Goal: Use online tool/utility: Utilize a website feature to perform a specific function

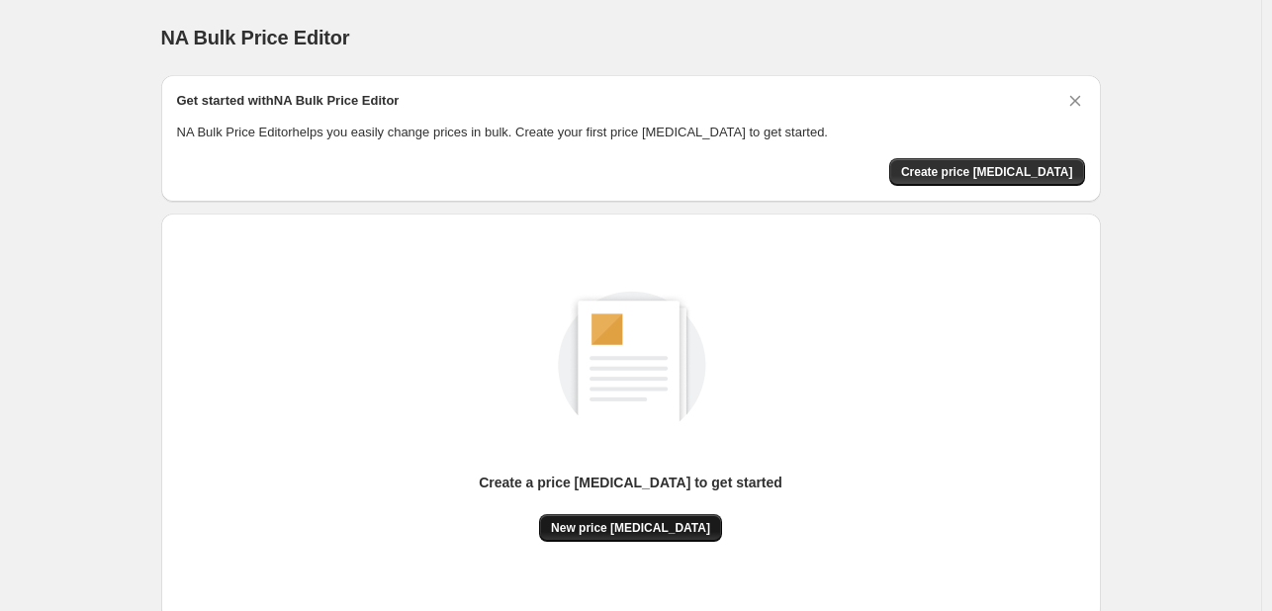
click at [609, 520] on span "New price [MEDICAL_DATA]" at bounding box center [630, 528] width 159 height 16
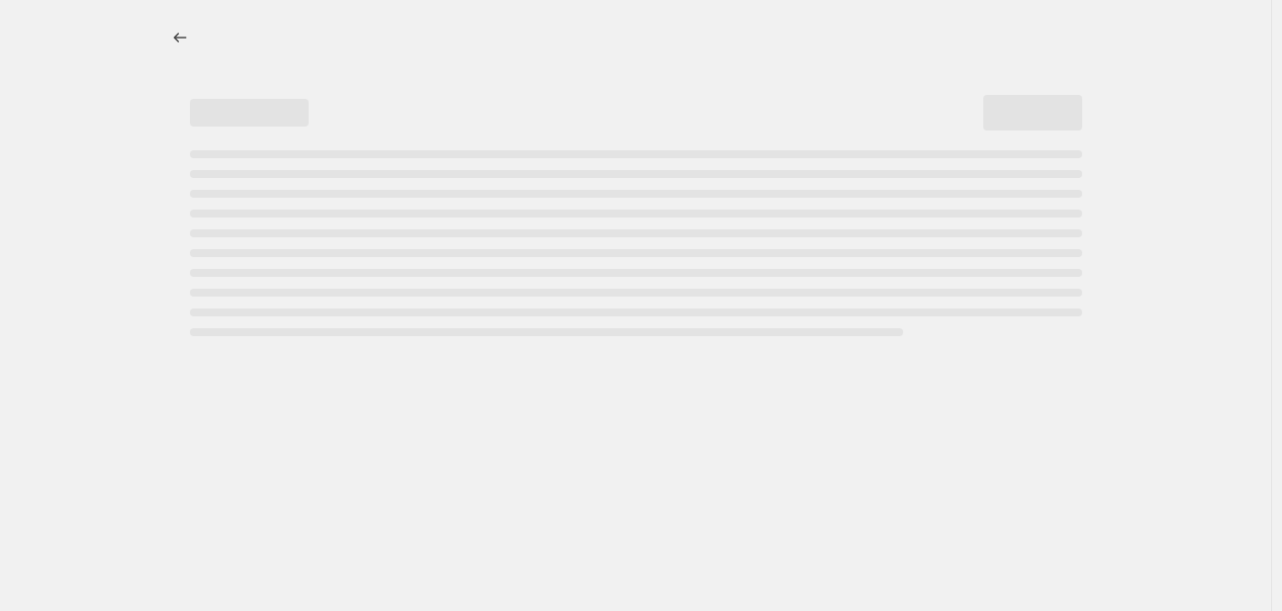
select select "percentage"
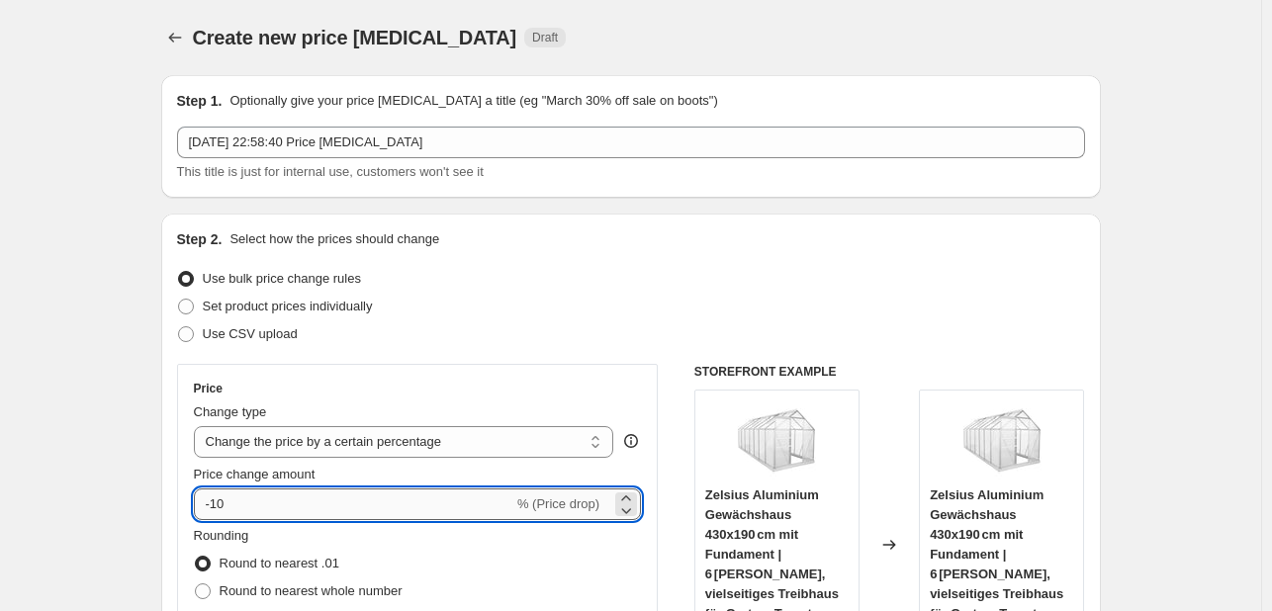
click at [334, 507] on input "-10" at bounding box center [354, 505] width 320 height 32
type input "-1"
type input "-8"
type input "-30"
click at [373, 313] on span "Set product prices individually" at bounding box center [288, 306] width 170 height 15
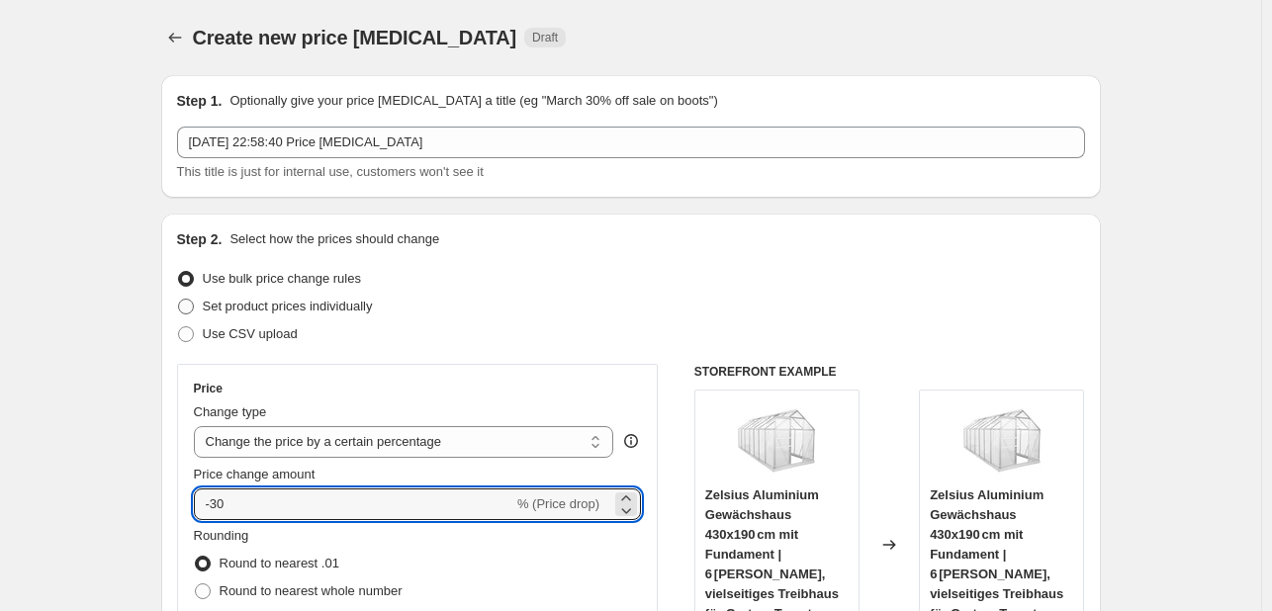
click at [179, 300] on input "Set product prices individually" at bounding box center [178, 299] width 1 height 1
radio input "true"
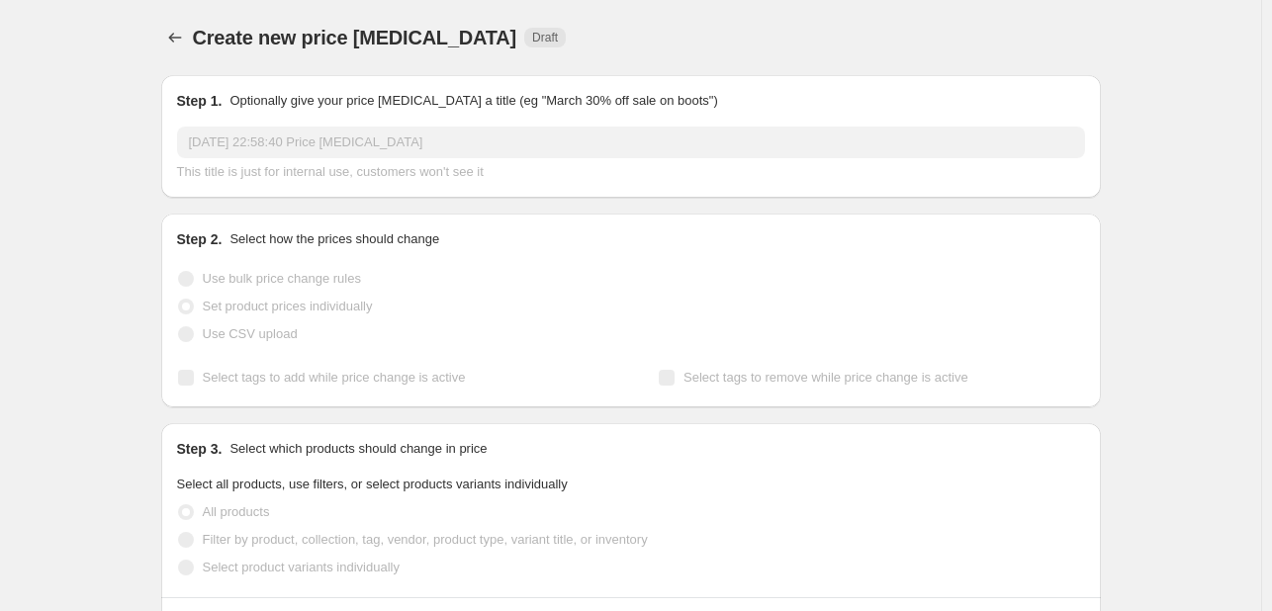
click at [373, 313] on span "Set product prices individually" at bounding box center [288, 306] width 170 height 15
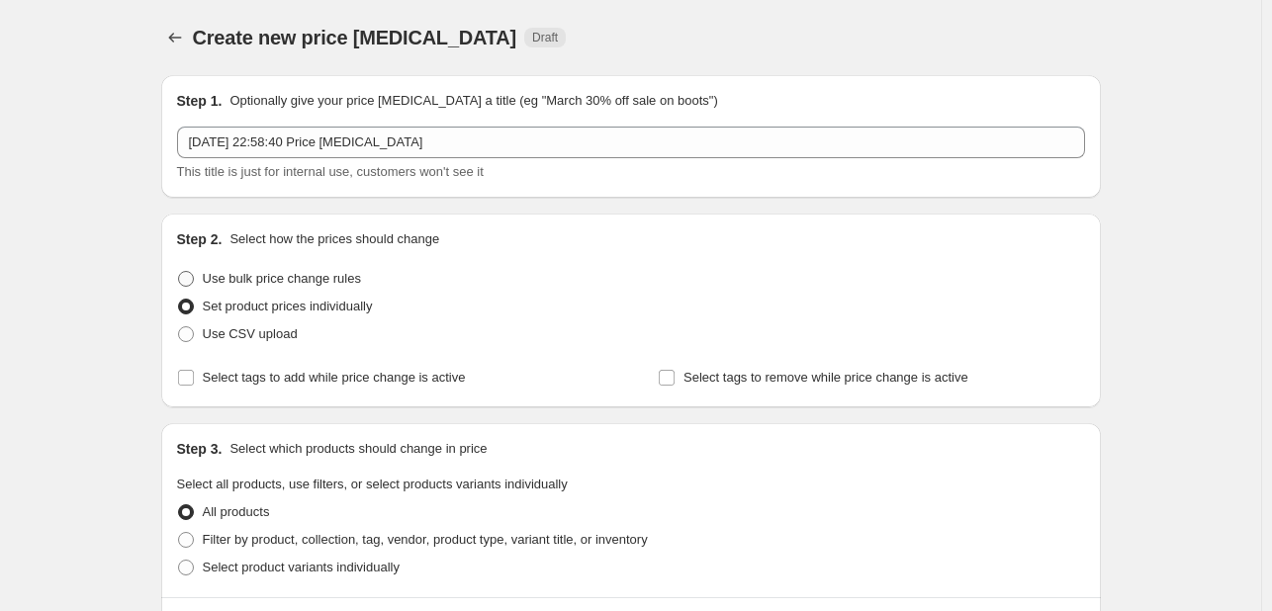
click at [285, 282] on span "Use bulk price change rules" at bounding box center [282, 278] width 158 height 15
click at [179, 272] on input "Use bulk price change rules" at bounding box center [178, 271] width 1 height 1
radio input "true"
select select "percentage"
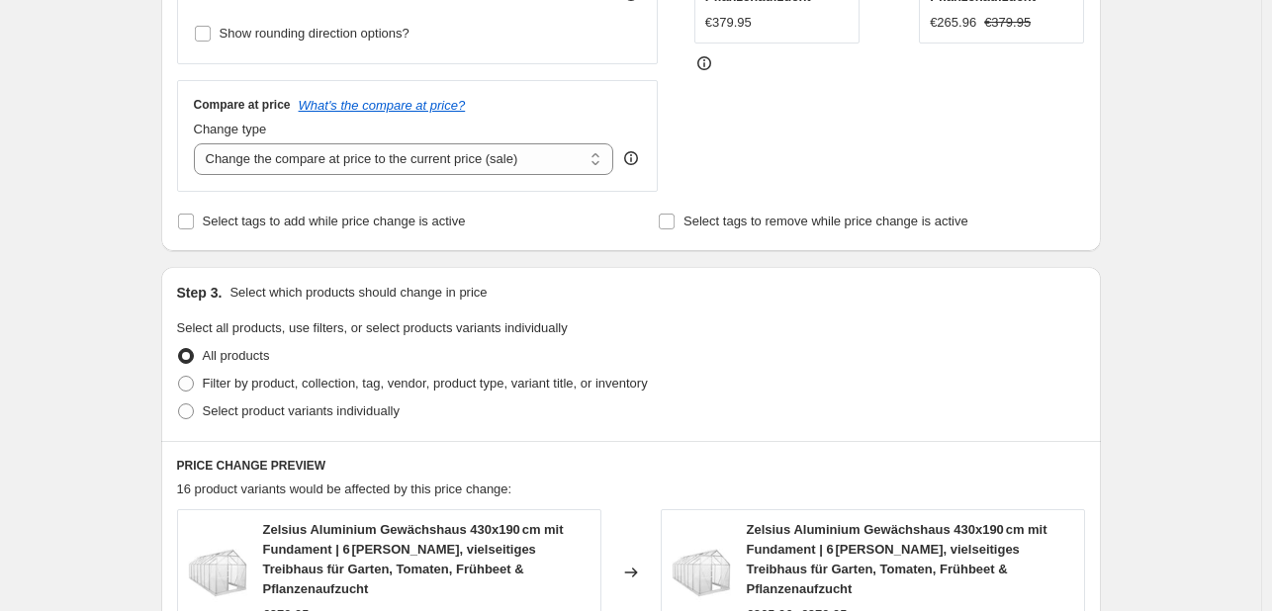
scroll to position [1535, 0]
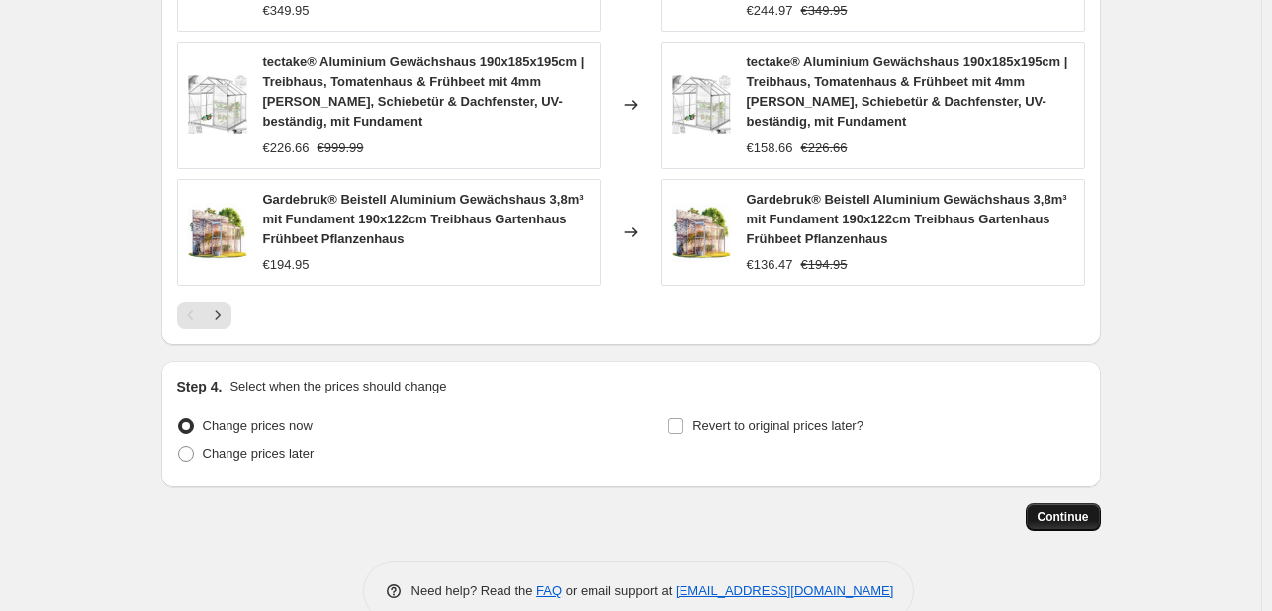
click at [1053, 509] on span "Continue" at bounding box center [1063, 517] width 51 height 16
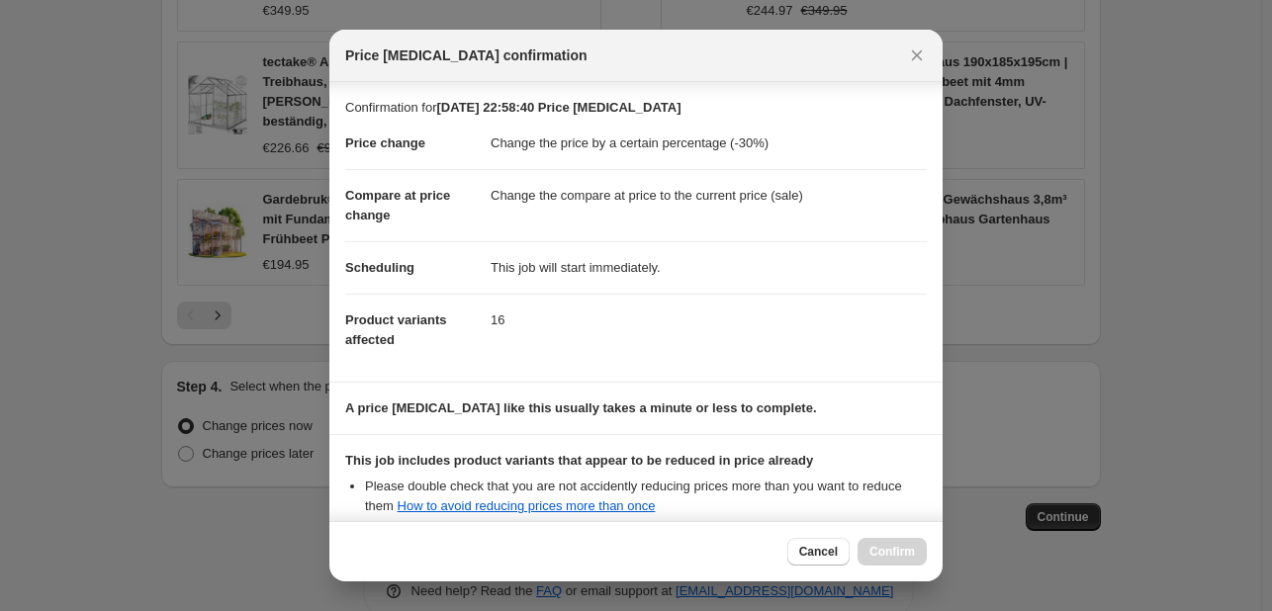
scroll to position [220, 0]
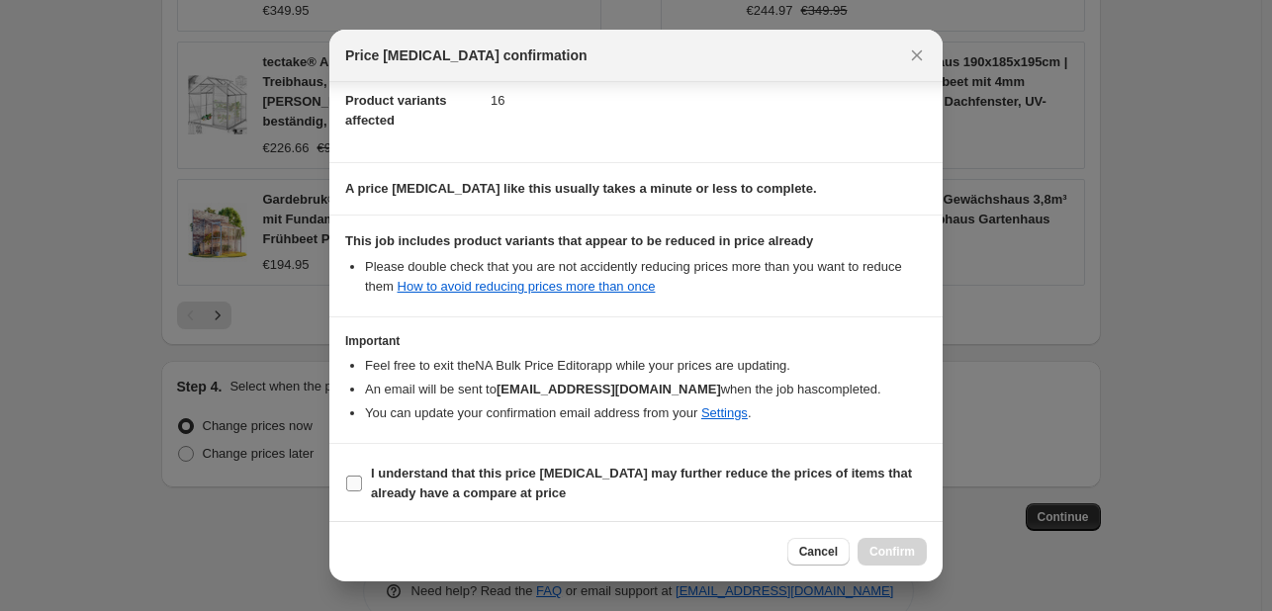
click at [451, 474] on b "I understand that this price [MEDICAL_DATA] may further reduce the prices of it…" at bounding box center [641, 483] width 541 height 35
click at [459, 489] on b "I understand that this price [MEDICAL_DATA] may further reduce the prices of it…" at bounding box center [641, 483] width 541 height 35
click at [362, 489] on input "I understand that this price [MEDICAL_DATA] may further reduce the prices of it…" at bounding box center [354, 484] width 16 height 16
checkbox input "true"
click at [890, 552] on span "Confirm" at bounding box center [893, 552] width 46 height 16
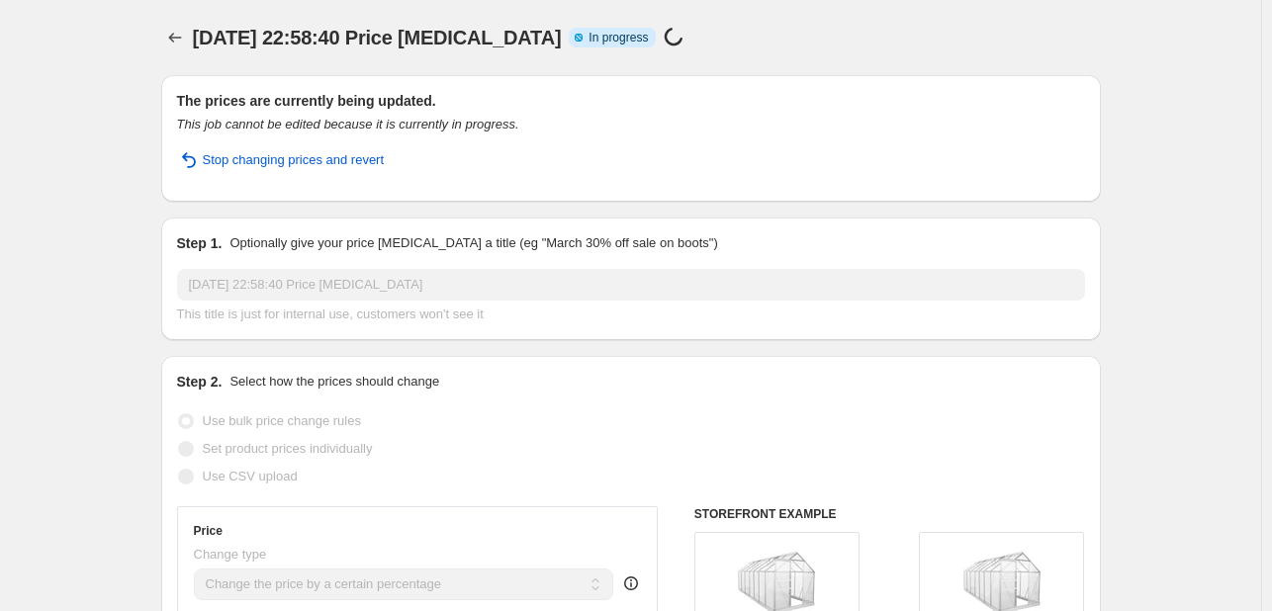
select select "percentage"
